Goal: Communication & Community: Participate in discussion

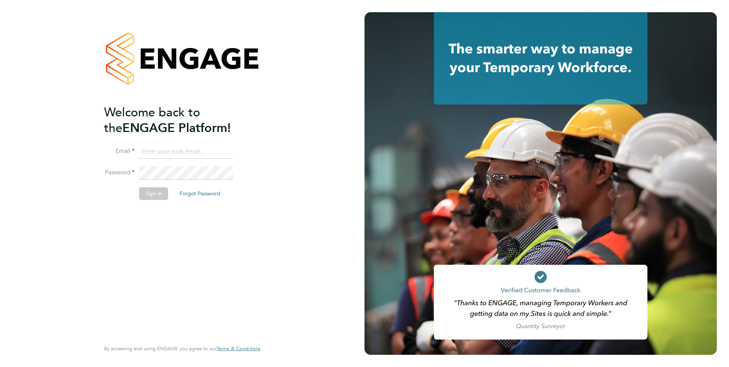
click at [171, 151] on input at bounding box center [186, 152] width 94 height 14
type input "clair.windsor@ncclondon.ac.uk"
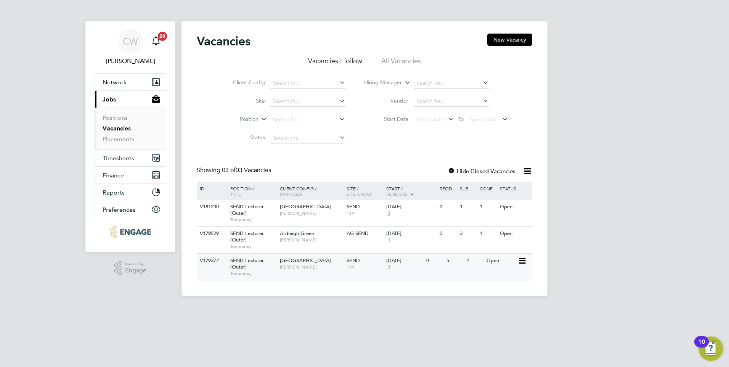
click at [313, 266] on span "[PERSON_NAME]" at bounding box center [311, 267] width 63 height 6
click at [301, 210] on span "[PERSON_NAME]" at bounding box center [311, 213] width 63 height 6
click at [299, 230] on span "Ardleigh Green" at bounding box center [297, 233] width 34 height 6
click at [312, 209] on span "[GEOGRAPHIC_DATA]" at bounding box center [305, 206] width 51 height 6
click at [325, 215] on span "[PERSON_NAME]" at bounding box center [311, 213] width 63 height 6
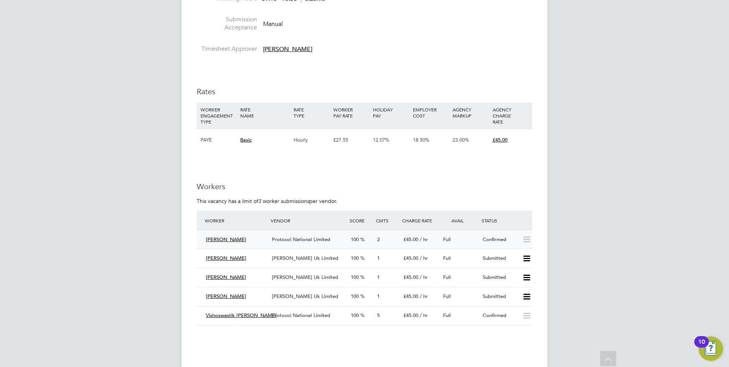
click at [492, 238] on div "Confirmed" at bounding box center [500, 239] width 40 height 13
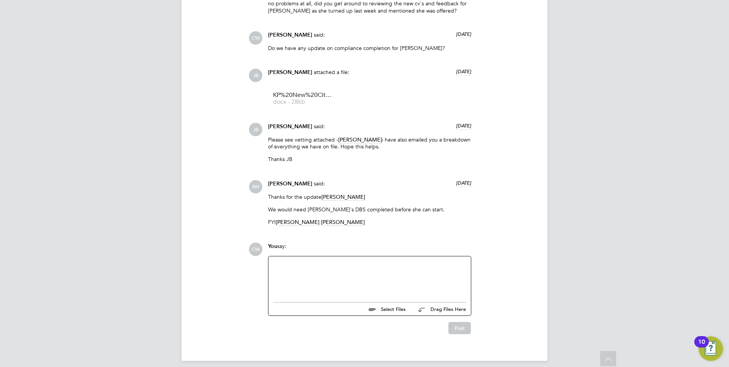
click at [407, 261] on div at bounding box center [369, 277] width 193 height 33
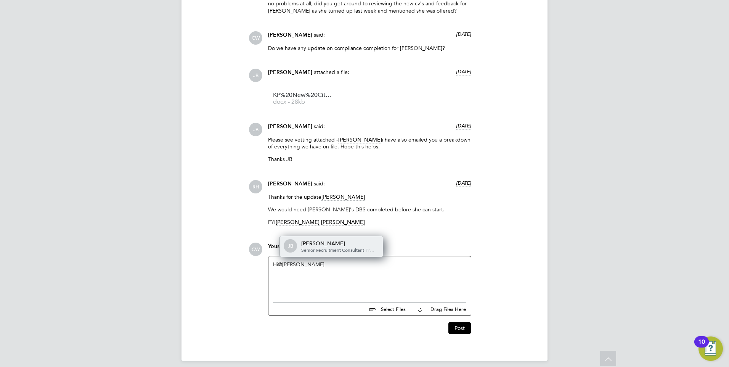
click at [323, 240] on div "[PERSON_NAME]" at bounding box center [339, 243] width 76 height 7
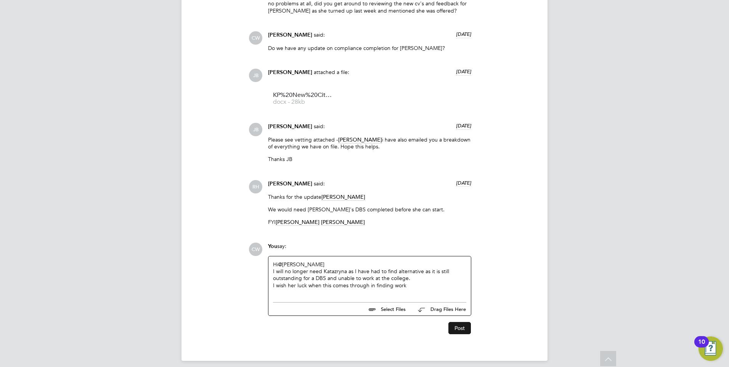
click at [462, 322] on button "Post" at bounding box center [460, 328] width 23 height 12
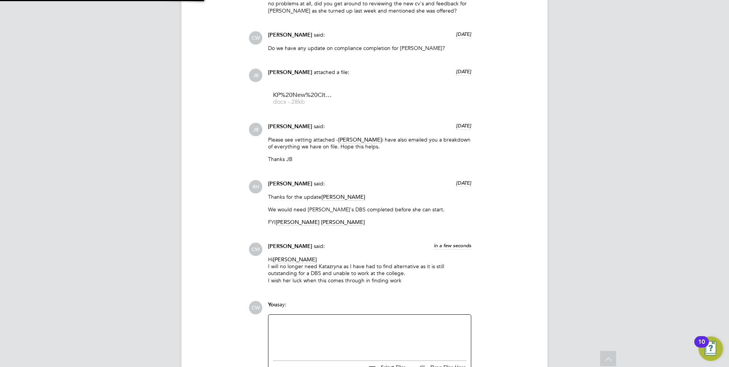
scroll to position [1843, 0]
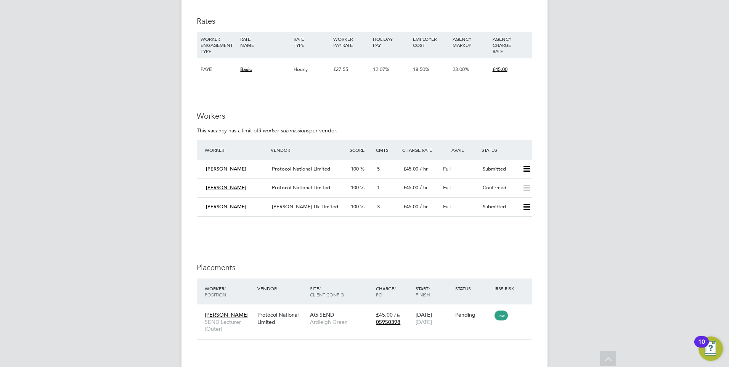
scroll to position [1297, 0]
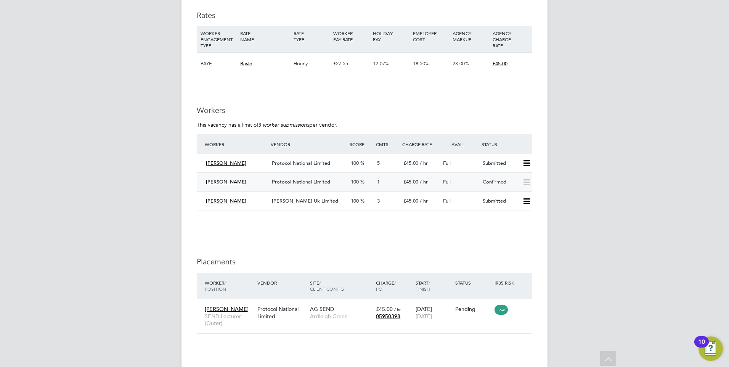
click at [288, 181] on span "Protocol National Limited" at bounding box center [301, 181] width 58 height 6
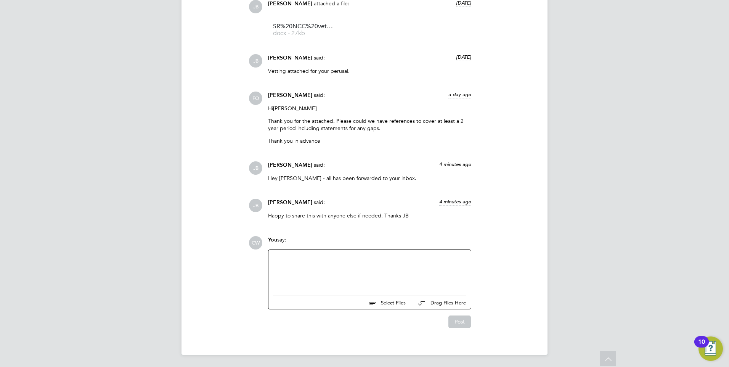
click at [429, 261] on div at bounding box center [369, 270] width 193 height 33
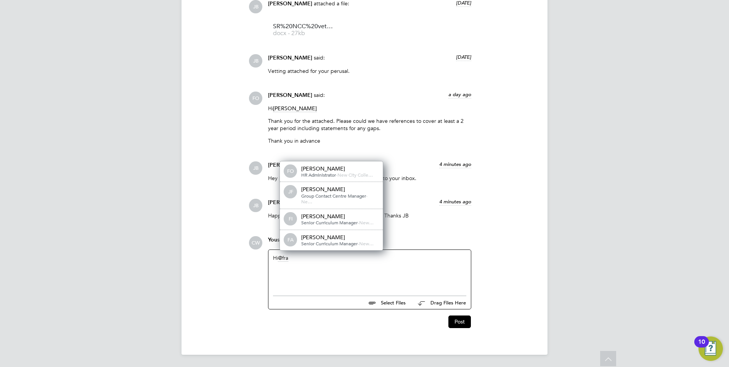
drag, startPoint x: 345, startPoint y: 172, endPoint x: 353, endPoint y: 189, distance: 18.1
click at [345, 172] on span "New City Colle…" at bounding box center [355, 175] width 35 height 6
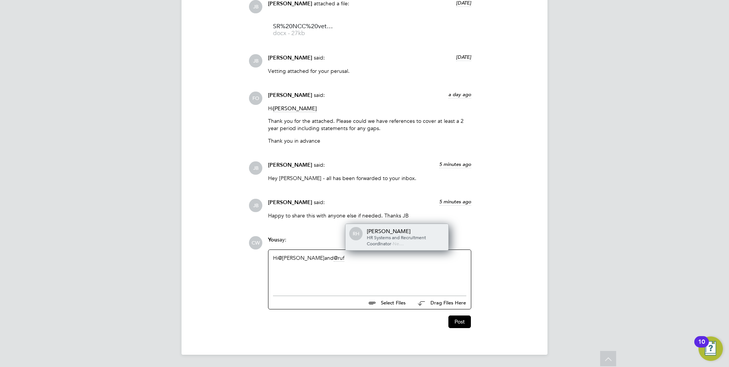
click at [392, 236] on span "HR Systems and Recruitment Coordinator" at bounding box center [396, 240] width 59 height 12
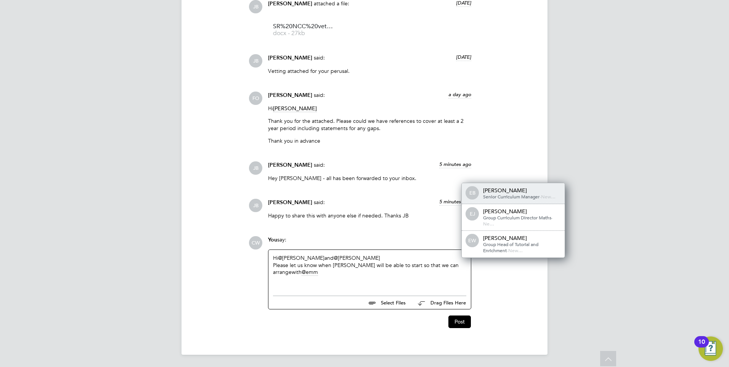
click at [509, 194] on span "Senior Curriculum Manager" at bounding box center [511, 196] width 56 height 6
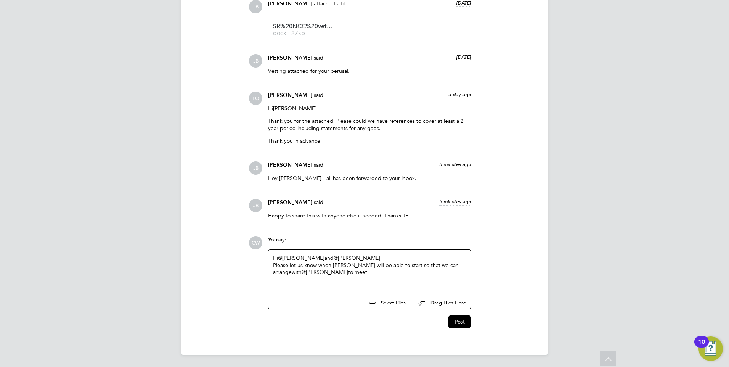
click at [291, 270] on div "Please let us know when Shazia will be able to start so that we can arrangewith…" at bounding box center [369, 269] width 193 height 14
click at [459, 323] on button "Post" at bounding box center [460, 321] width 23 height 12
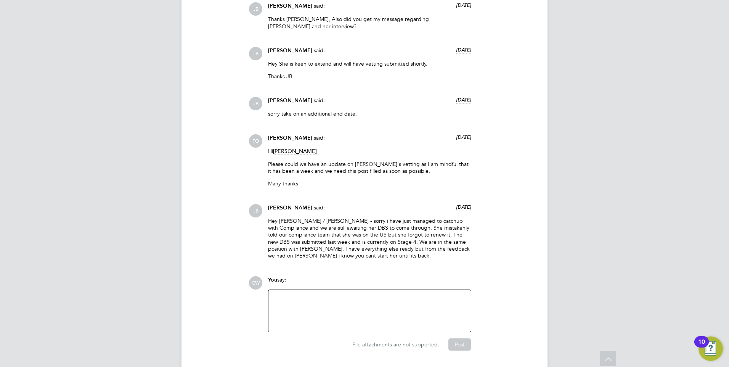
scroll to position [1710, 0]
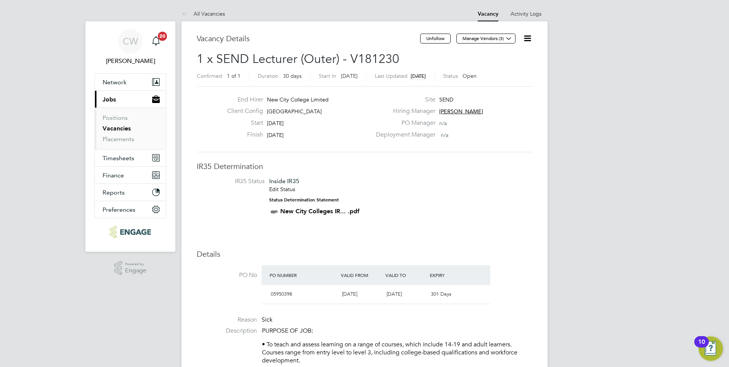
click at [529, 37] on icon at bounding box center [528, 39] width 10 height 10
click at [511, 80] on li "Followers" at bounding box center [509, 82] width 44 height 11
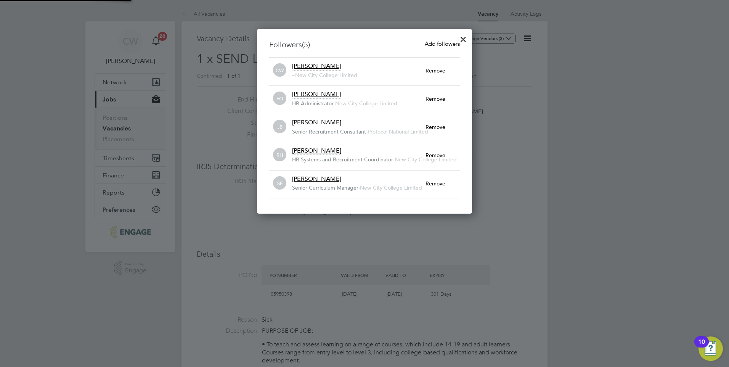
scroll to position [4, 4]
click at [440, 44] on span "Add followers" at bounding box center [442, 43] width 35 height 7
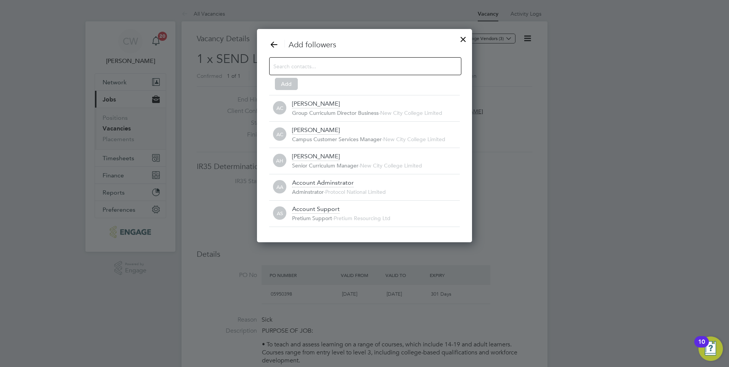
click at [325, 66] on input at bounding box center [359, 66] width 172 height 10
click at [463, 38] on div at bounding box center [464, 38] width 14 height 14
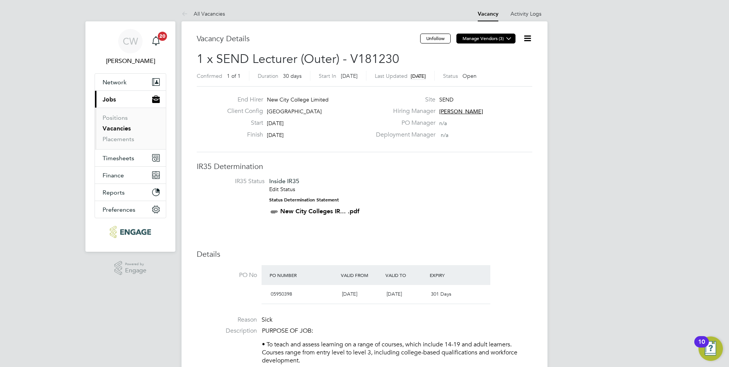
click at [510, 38] on icon at bounding box center [509, 38] width 6 height 6
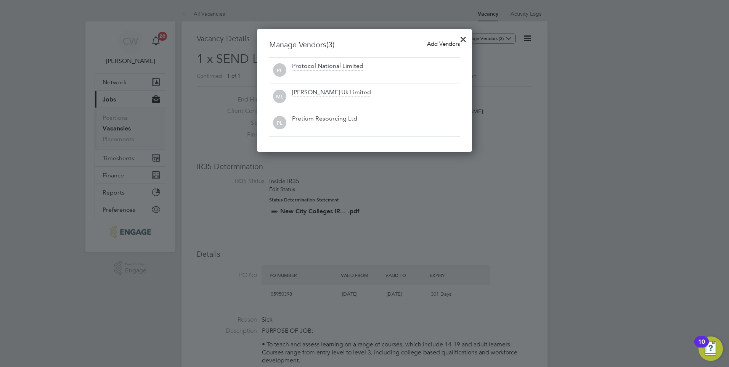
click at [462, 39] on div at bounding box center [464, 38] width 14 height 14
